Goal: Task Accomplishment & Management: Complete application form

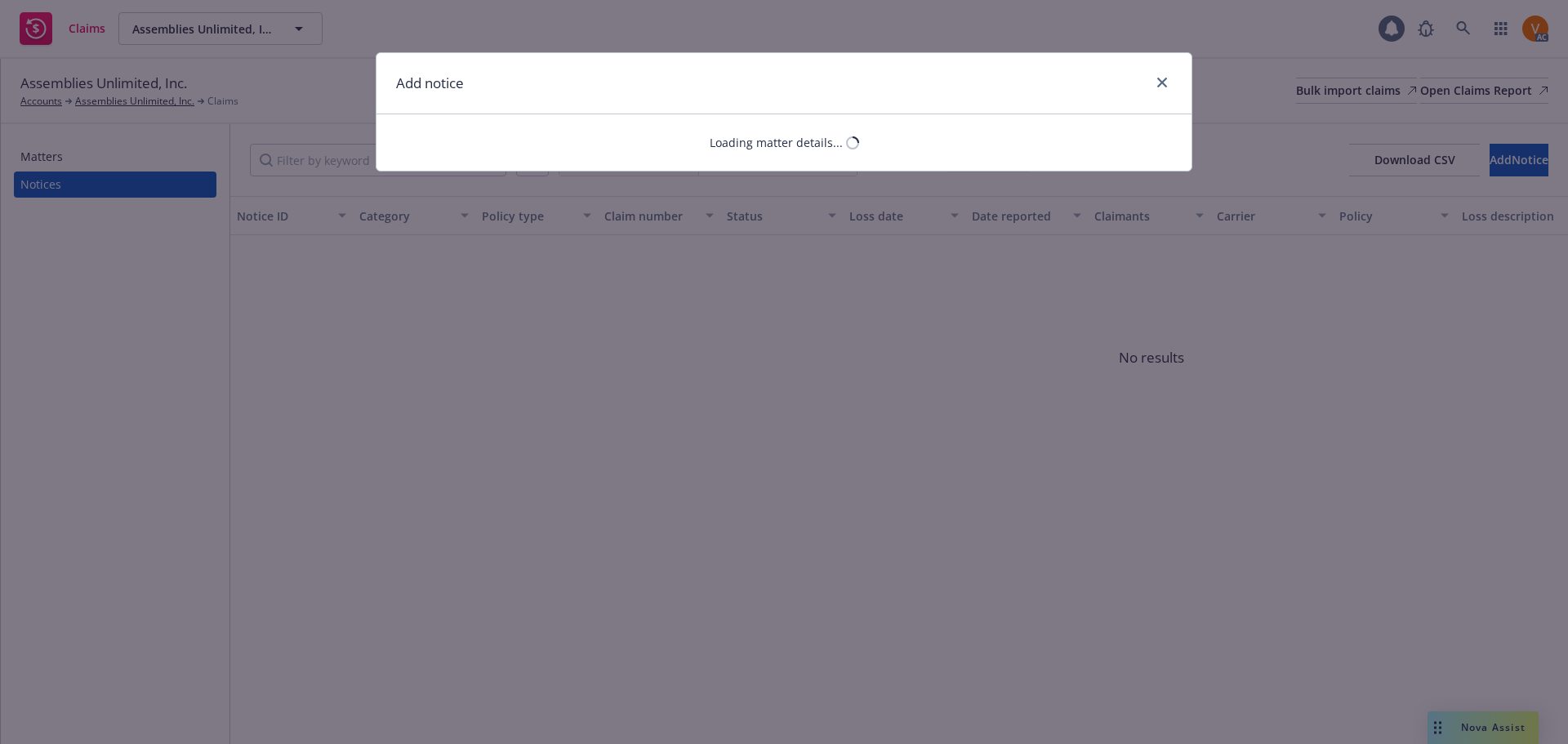
select select "PRODUCT_LIABILITY"
select select "open"
select select "CLAIM"
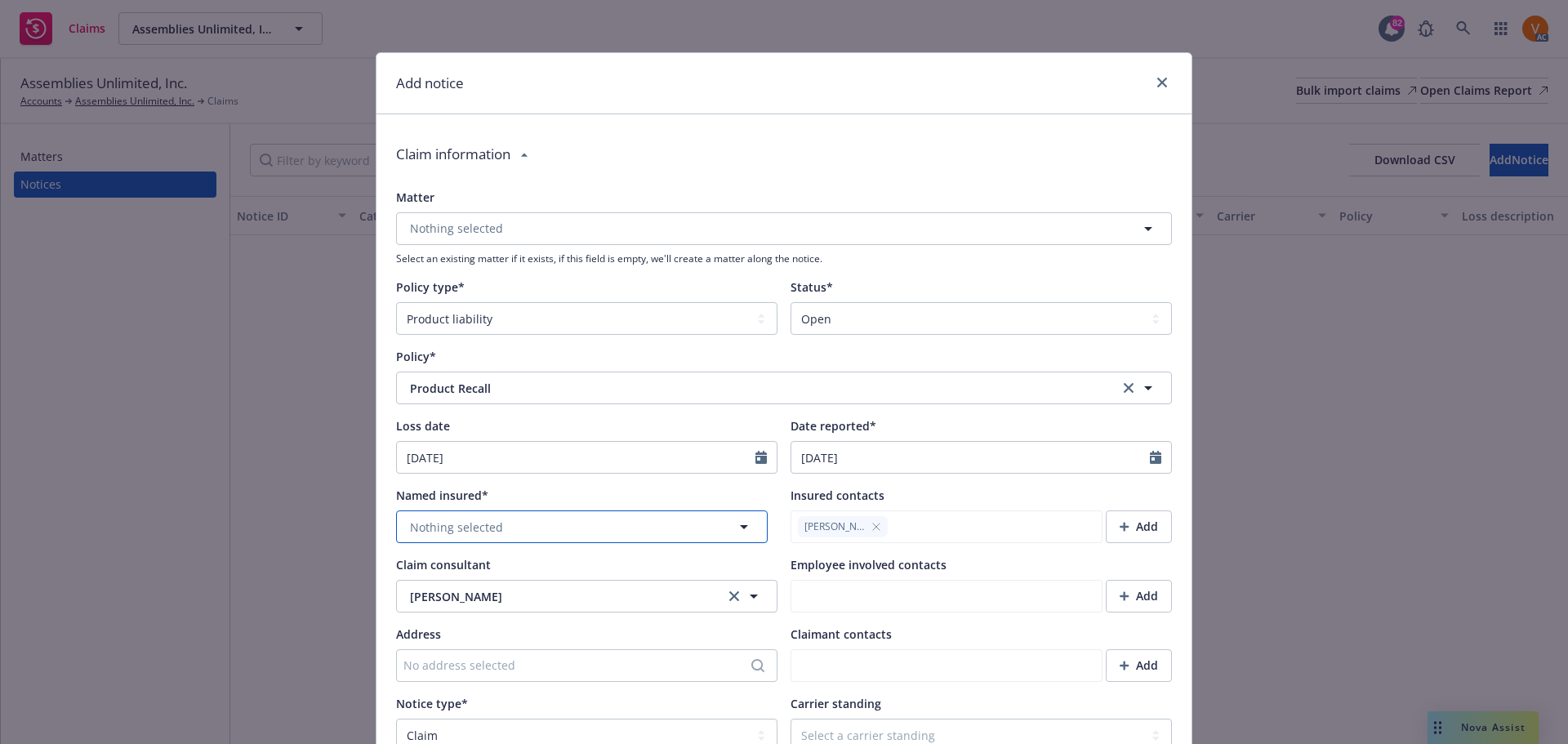
click at [506, 510] on button "Nothing selected" at bounding box center [582, 526] width 372 height 33
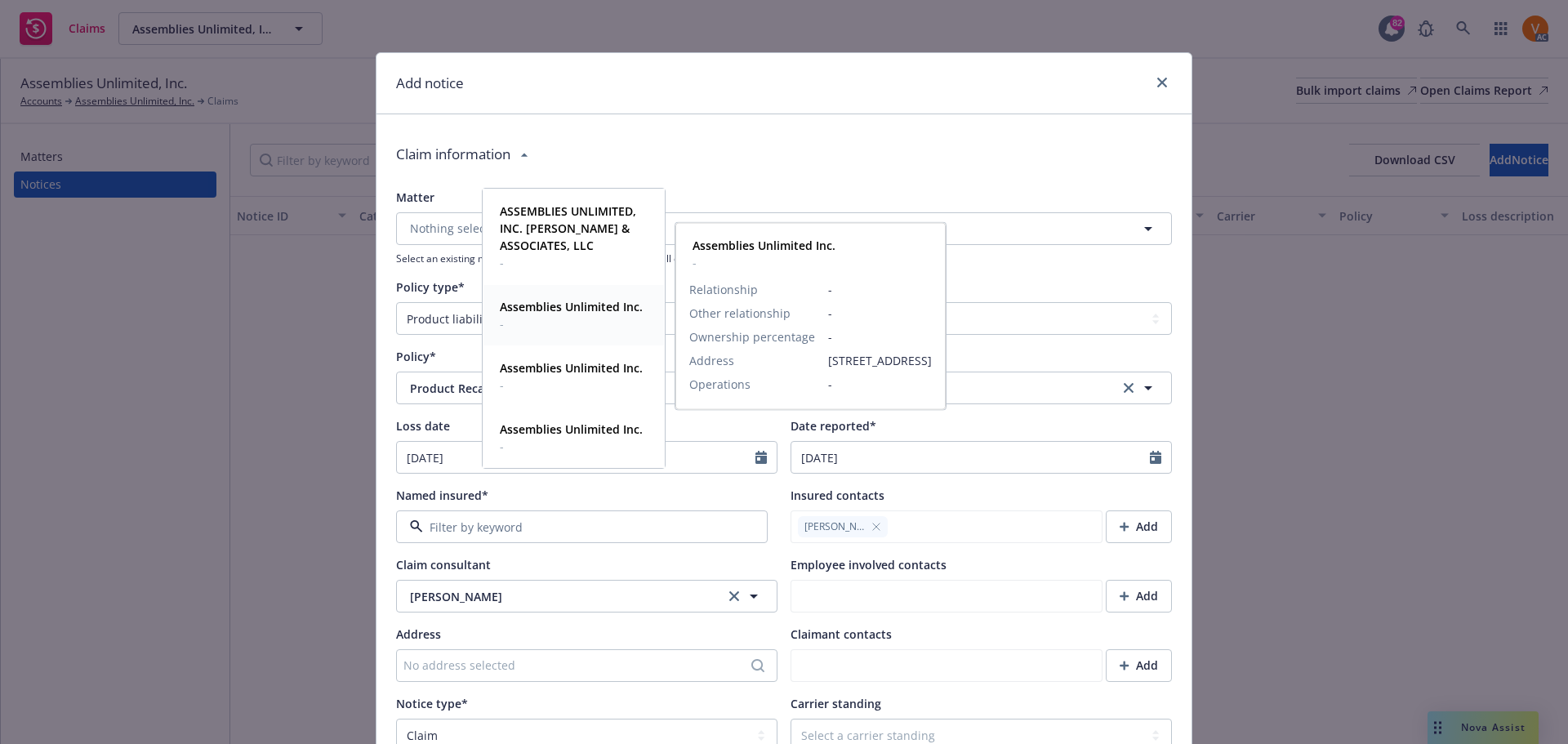
click at [564, 287] on div "Assemblies Unlimited Inc. - Relationship - Other relationship - Ownership perce…" at bounding box center [573, 315] width 180 height 60
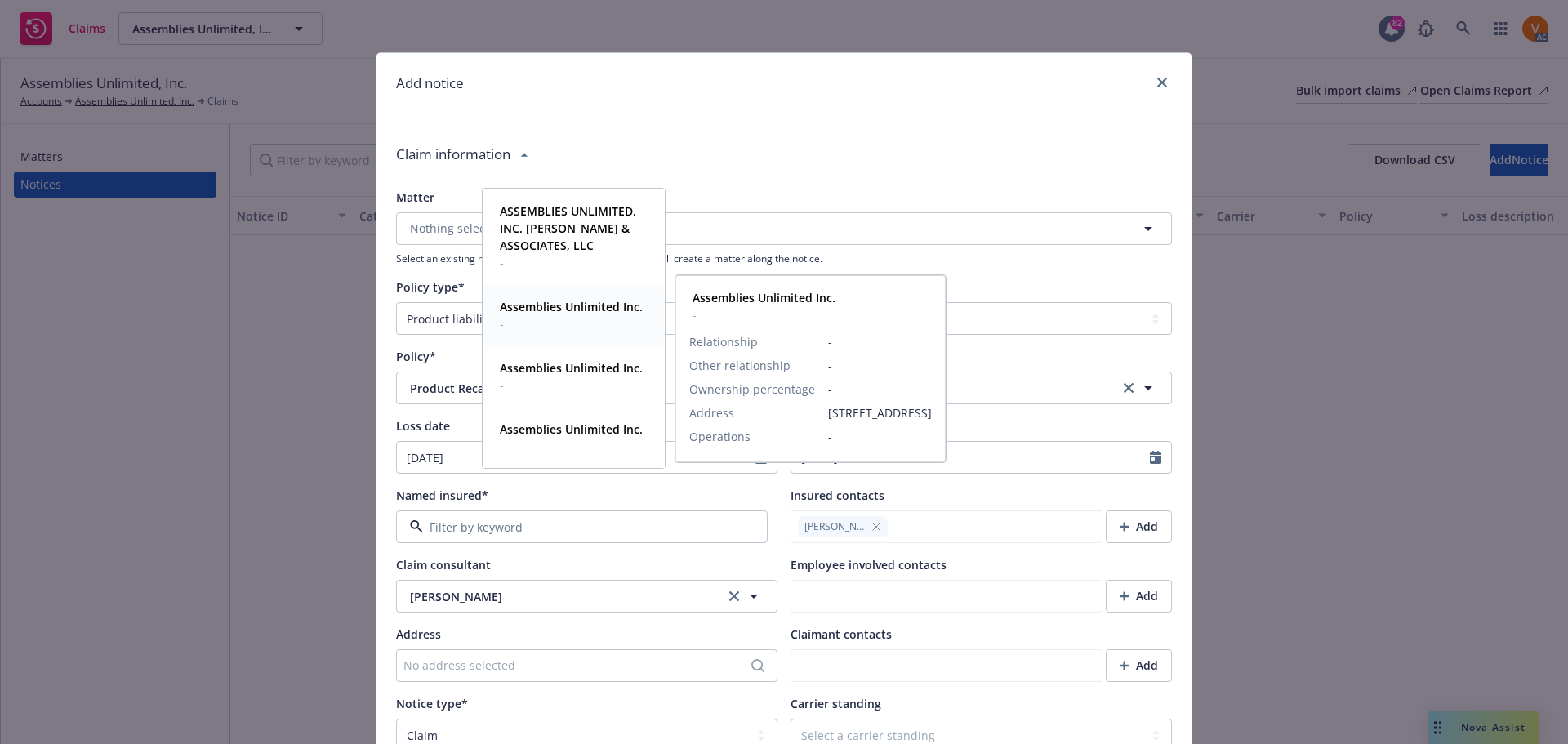
type textarea "x"
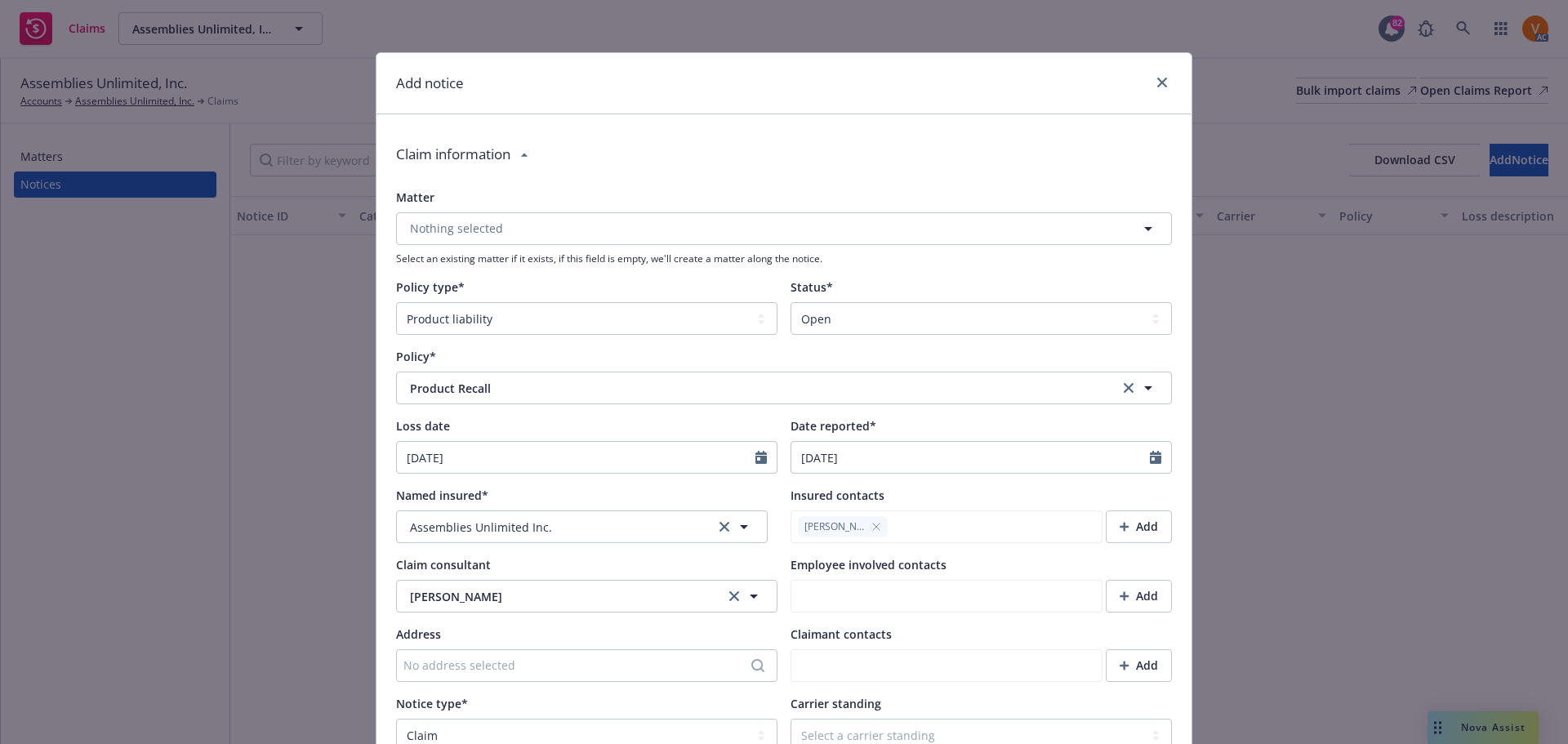
scroll to position [82, 0]
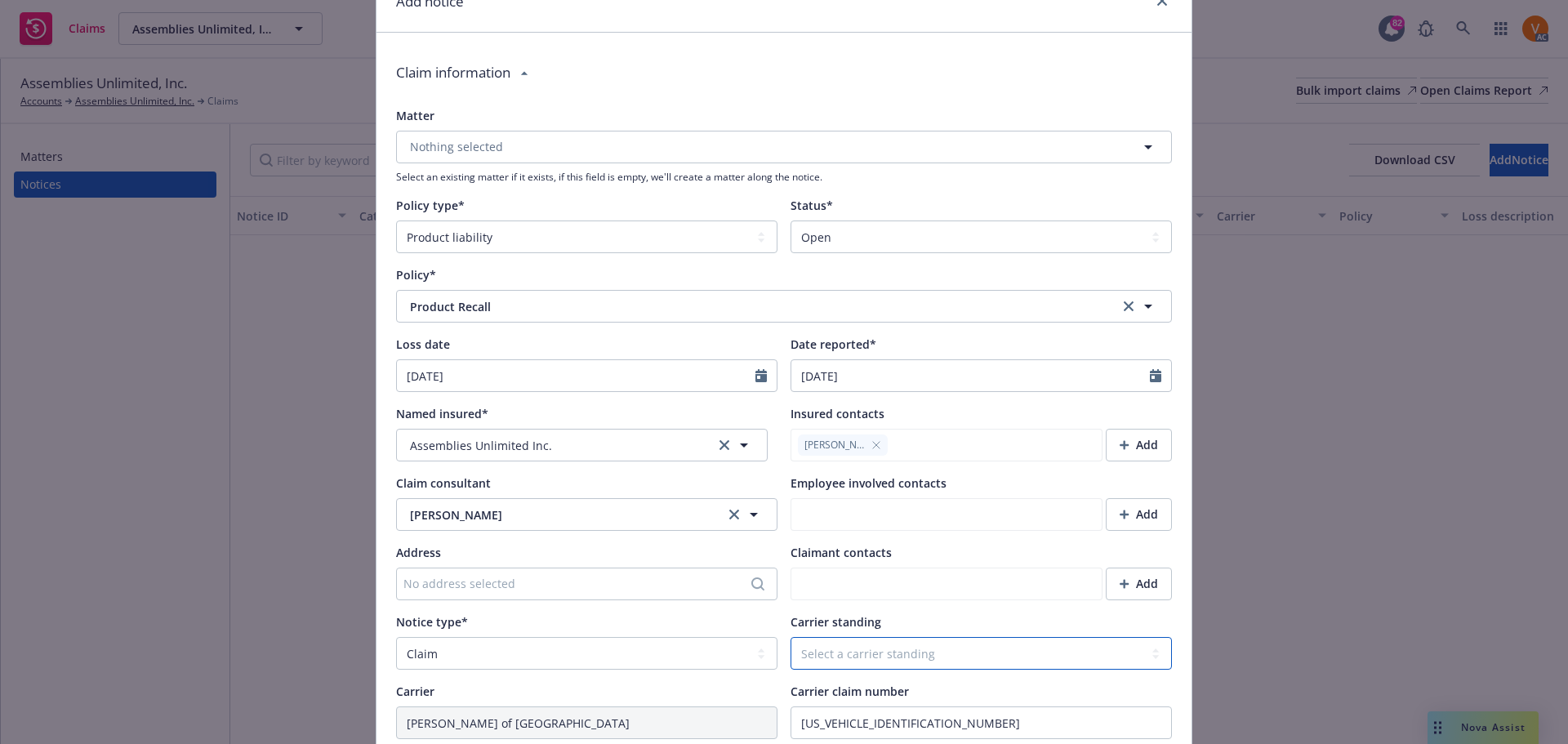
click at [967, 637] on select "Select a carrier standing Closed Not submitted Open Reopened Subrogated Withdra…" at bounding box center [981, 653] width 381 height 33
select select "OPEN"
click at [790, 637] on select "Select a carrier standing Closed Not submitted Open Reopened Subrogated Withdra…" at bounding box center [981, 653] width 381 height 33
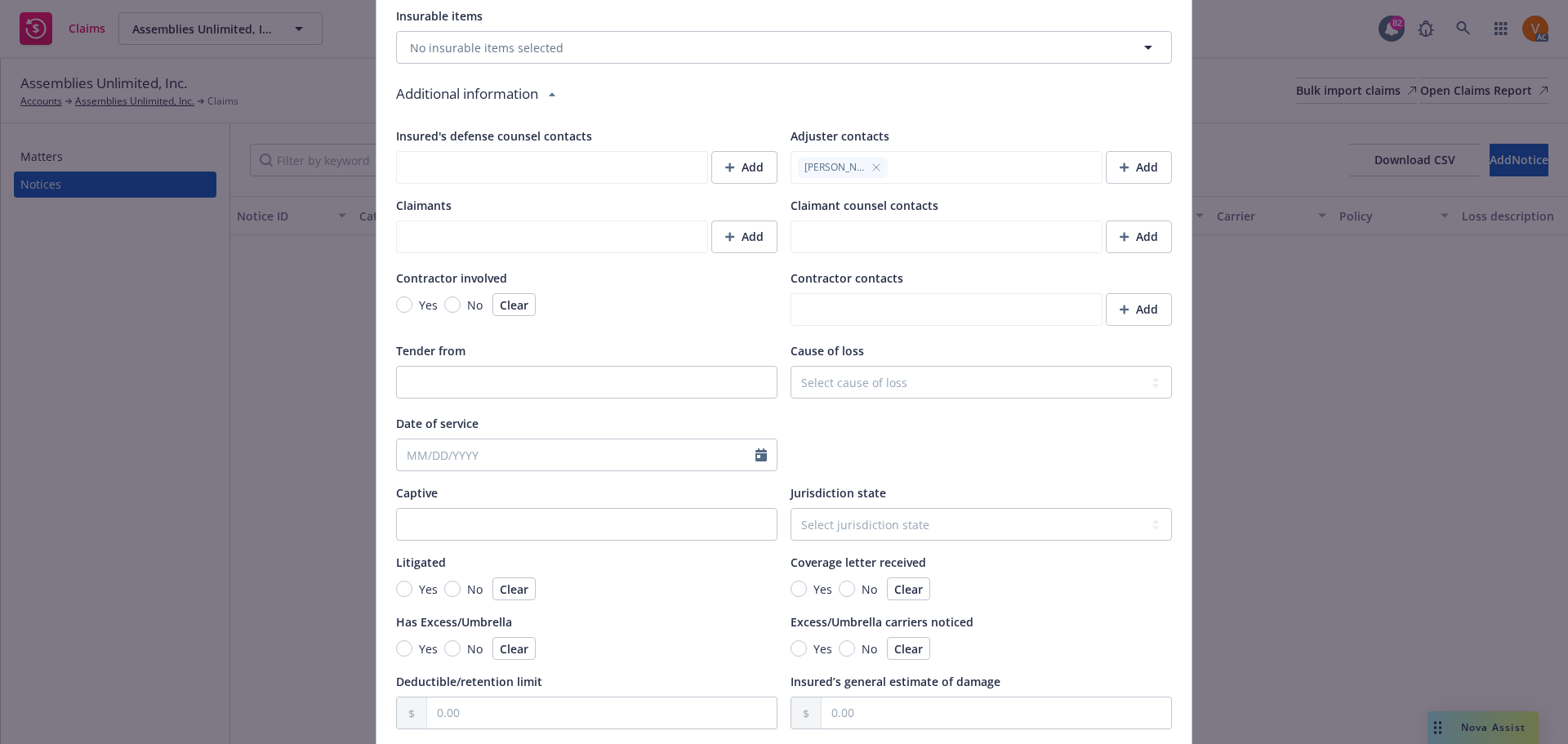
scroll to position [1256, 0]
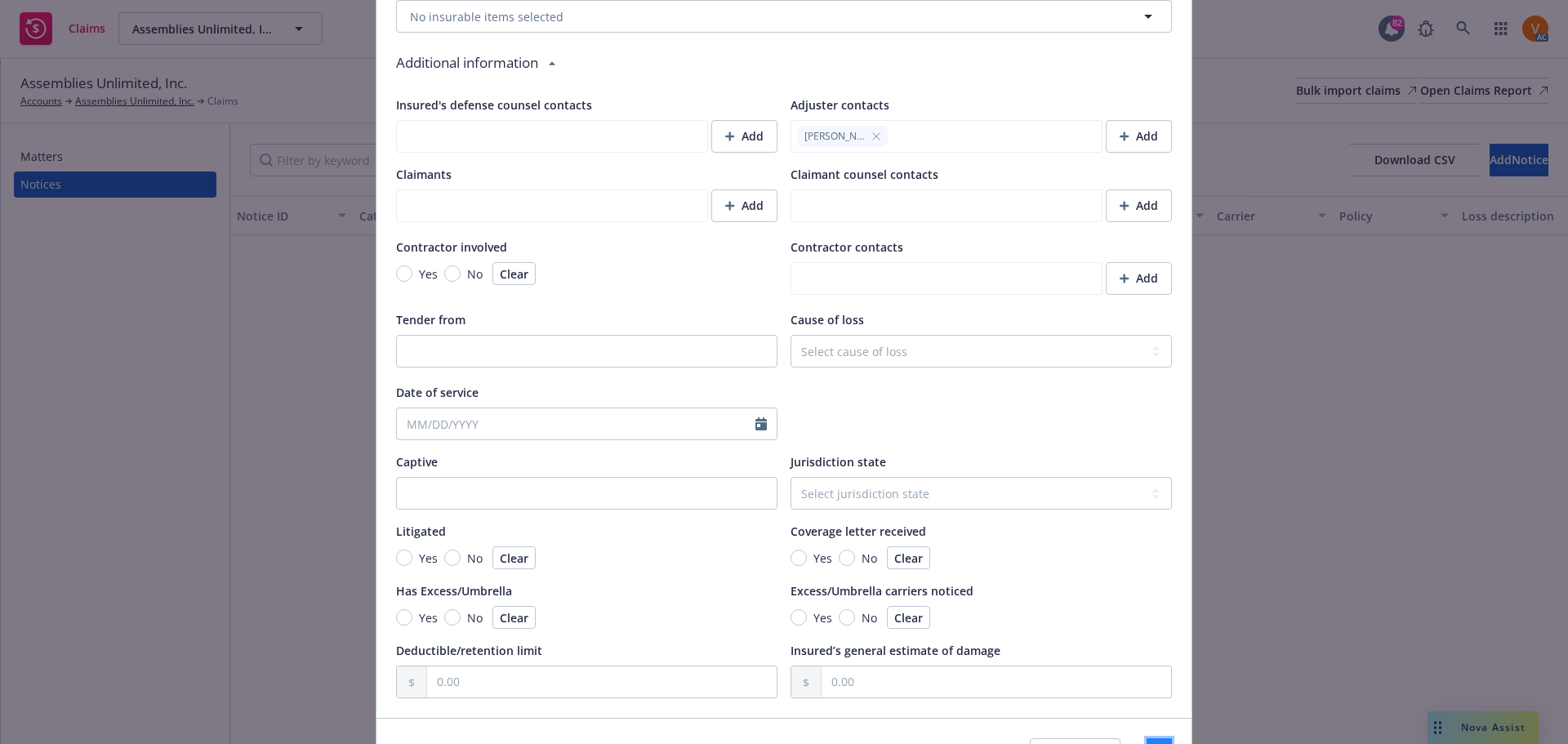
click at [1147, 743] on span "Save" at bounding box center [1159, 754] width 26 height 16
type textarea "x"
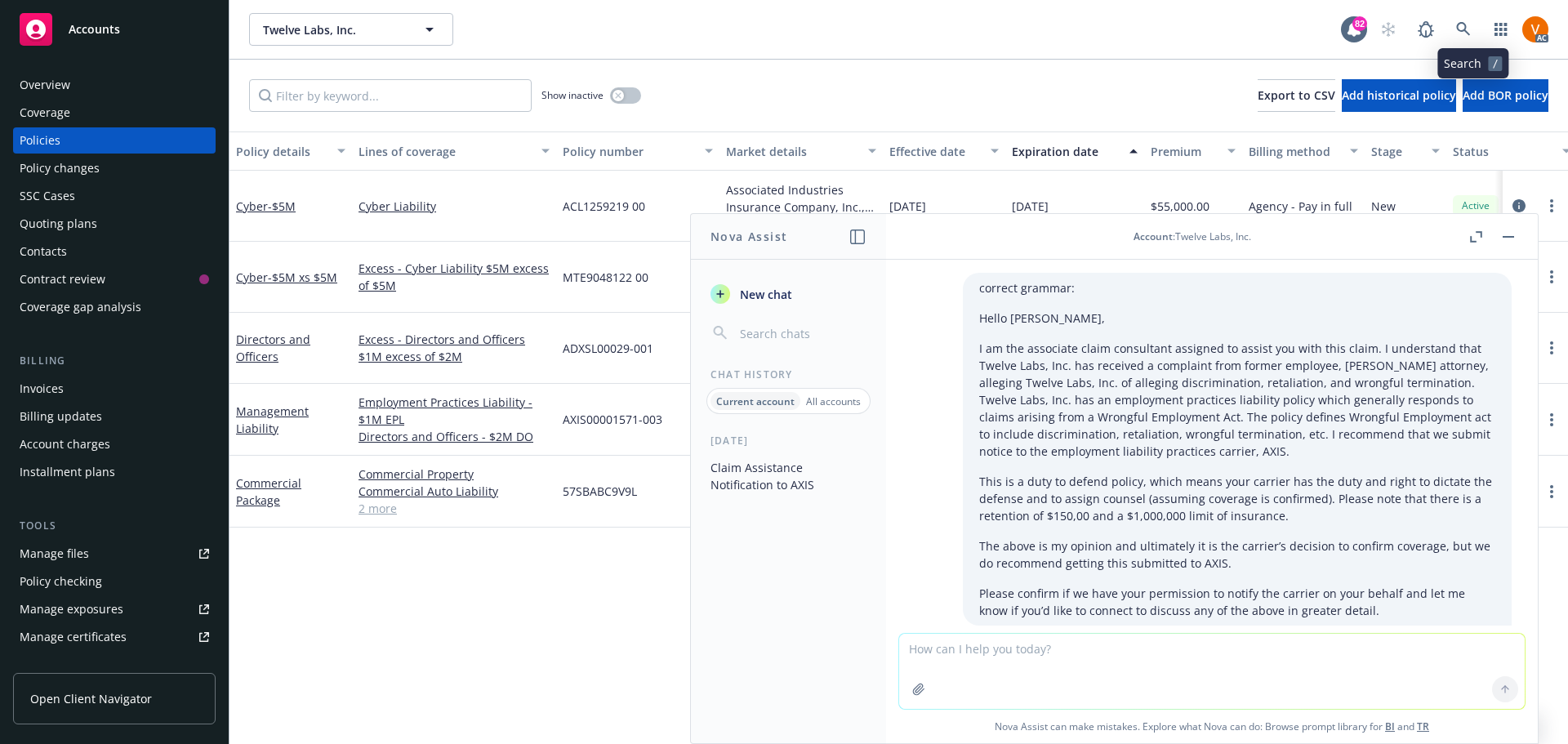
scroll to position [396, 0]
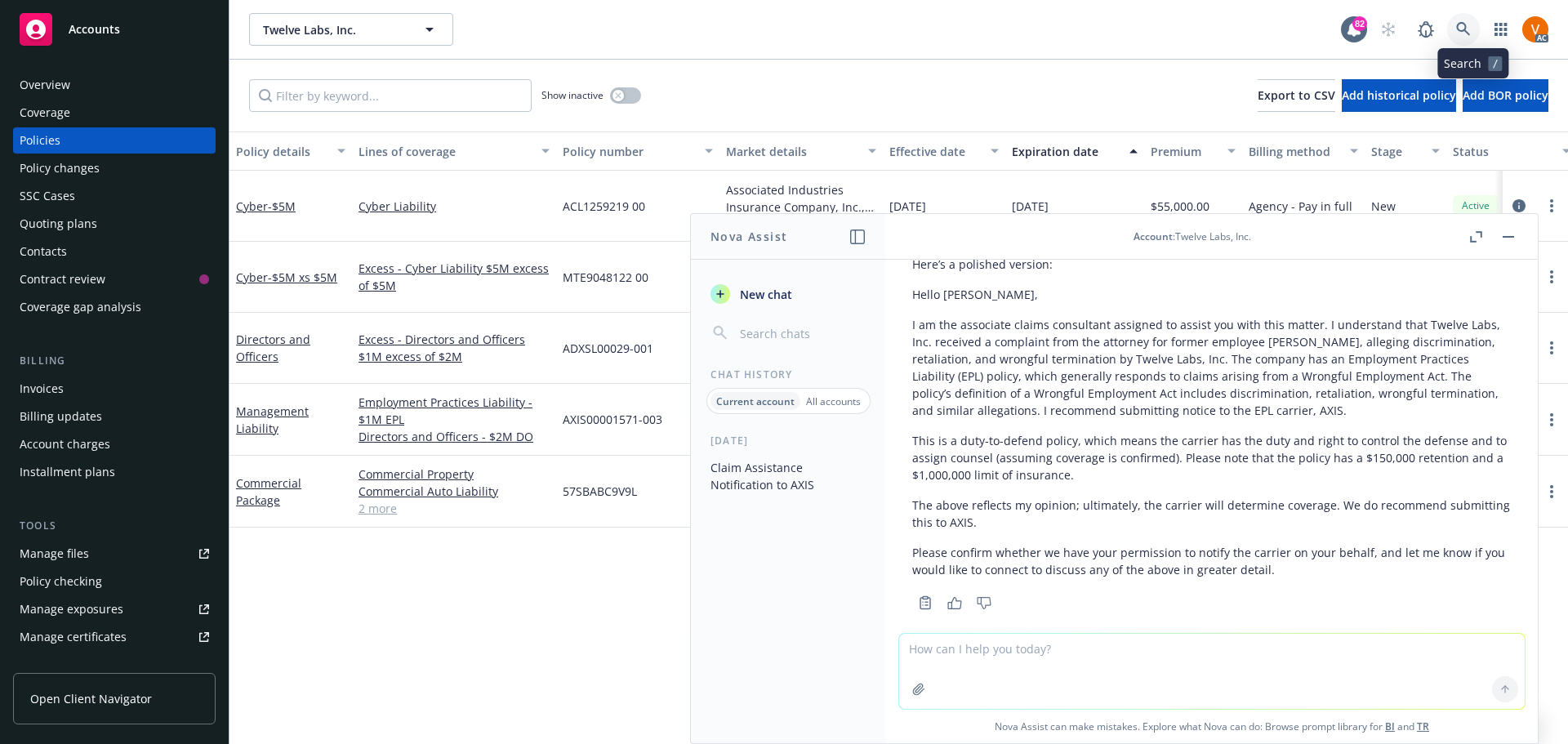
click at [1463, 18] on link at bounding box center [1463, 30] width 33 height 33
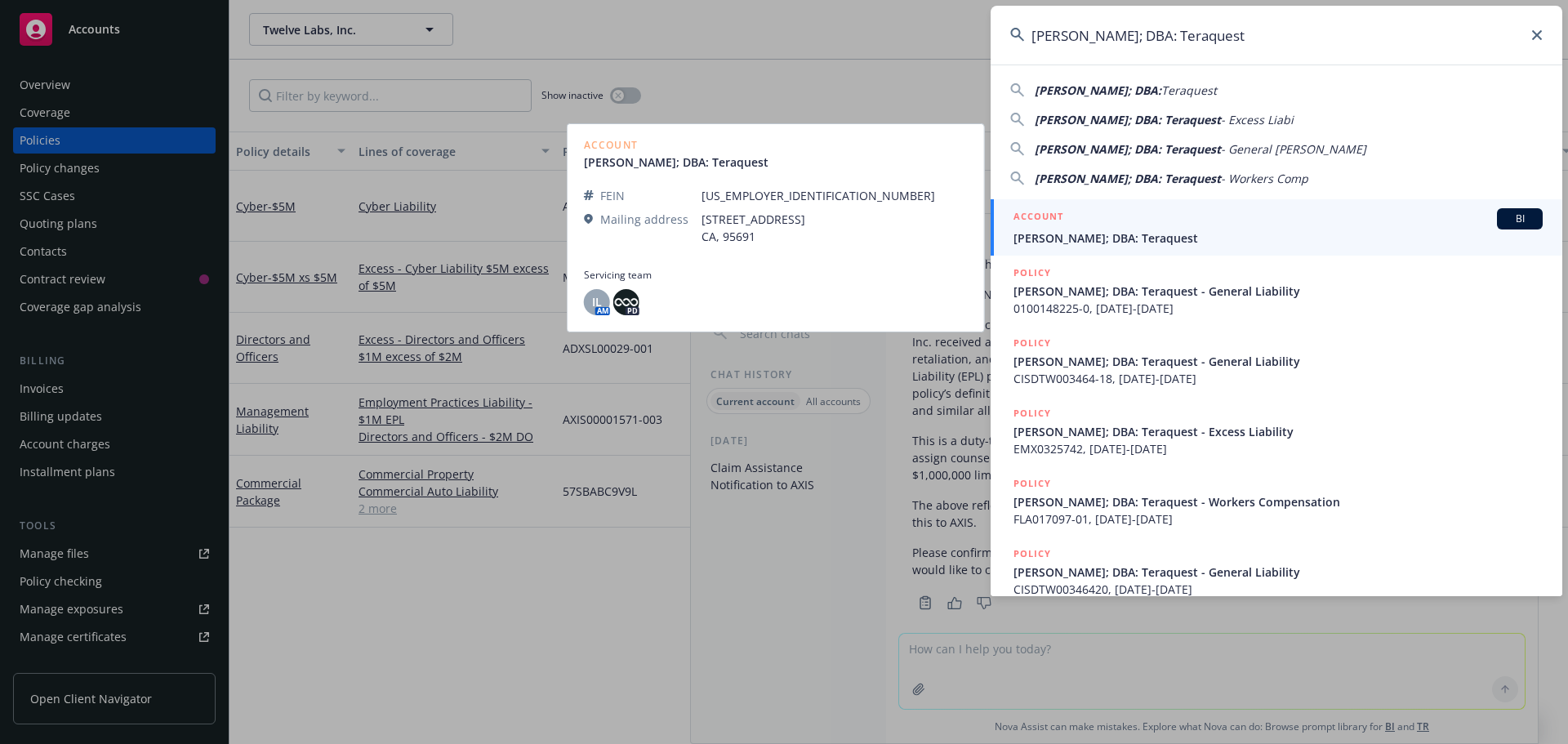
type input "[PERSON_NAME]; DBA: Teraquest"
click at [1285, 236] on span "[PERSON_NAME]; DBA: Teraquest" at bounding box center [1278, 238] width 529 height 17
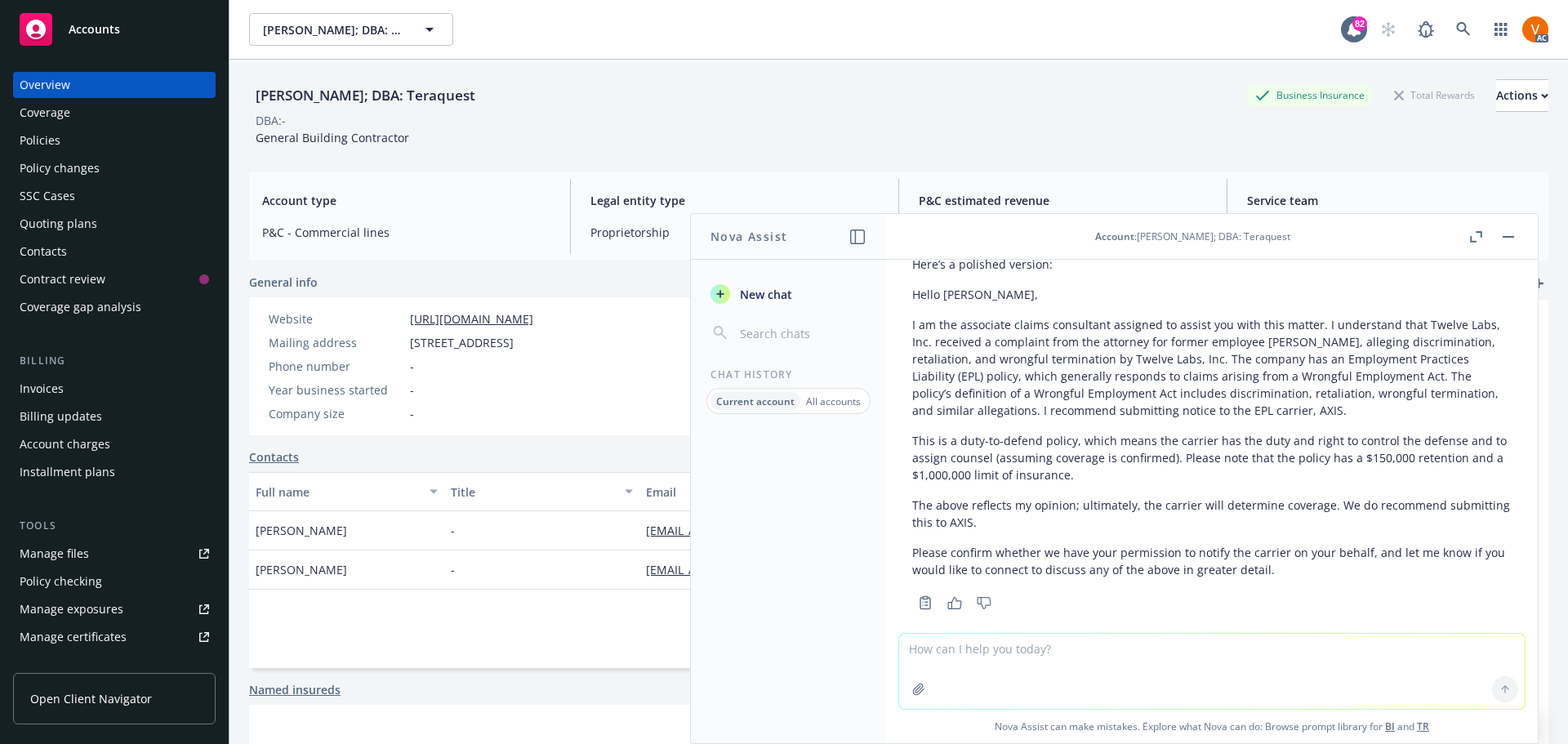
click at [1514, 236] on rect "button" at bounding box center [1509, 236] width 12 height 2
